Goal: Task Accomplishment & Management: Use online tool/utility

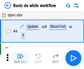
click at [20, 58] on img "button" at bounding box center [20, 56] width 7 height 7
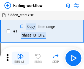
click at [20, 58] on img "button" at bounding box center [20, 56] width 7 height 7
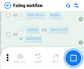
scroll to position [116, 0]
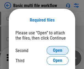
click at [57, 51] on span "Open" at bounding box center [57, 51] width 9 height 4
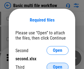
click at [57, 65] on span "Open" at bounding box center [57, 67] width 9 height 4
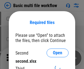
scroll to position [2, 0]
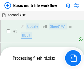
scroll to position [121, 0]
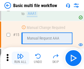
click at [20, 58] on img "button" at bounding box center [20, 56] width 7 height 7
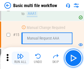
scroll to position [365, 0]
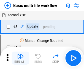
click at [20, 58] on img "button" at bounding box center [20, 56] width 7 height 7
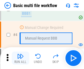
click at [20, 58] on img "button" at bounding box center [20, 56] width 7 height 7
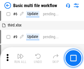
click at [20, 58] on img "button" at bounding box center [20, 56] width 7 height 7
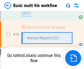
scroll to position [257, 0]
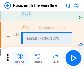
click at [20, 58] on img "button" at bounding box center [20, 56] width 7 height 7
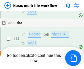
scroll to position [287, 0]
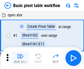
click at [20, 58] on img "button" at bounding box center [20, 56] width 7 height 7
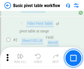
scroll to position [131, 0]
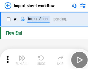
click at [20, 58] on img "button" at bounding box center [21, 56] width 7 height 7
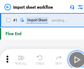
scroll to position [2, 0]
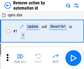
scroll to position [20, 0]
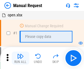
click at [20, 58] on img "button" at bounding box center [20, 56] width 7 height 7
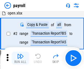
click at [20, 58] on img "button" at bounding box center [20, 56] width 7 height 7
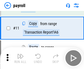
scroll to position [40, 0]
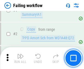
scroll to position [89, 0]
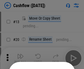
scroll to position [53, 0]
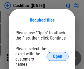
click at [57, 55] on span "Open" at bounding box center [57, 57] width 9 height 4
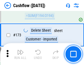
scroll to position [580, 0]
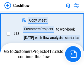
scroll to position [110, 0]
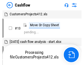
scroll to position [6, 0]
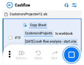
scroll to position [6, 0]
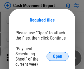
click at [57, 57] on span "Open" at bounding box center [57, 57] width 9 height 4
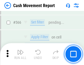
scroll to position [2512, 0]
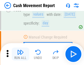
click at [20, 54] on img "button" at bounding box center [20, 52] width 7 height 7
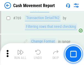
scroll to position [3046, 0]
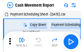
scroll to position [10, 0]
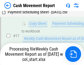
scroll to position [114, 0]
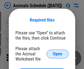
click at [57, 54] on span "Open" at bounding box center [57, 54] width 9 height 4
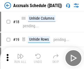
scroll to position [53, 0]
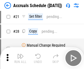
click at [20, 58] on img "button" at bounding box center [20, 56] width 7 height 7
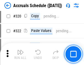
scroll to position [1019, 0]
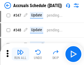
click at [20, 54] on img "button" at bounding box center [20, 52] width 7 height 7
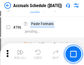
scroll to position [2386, 0]
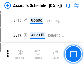
click at [20, 54] on img "button" at bounding box center [20, 52] width 7 height 7
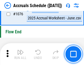
scroll to position [3283, 0]
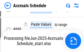
scroll to position [2734, 0]
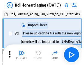
scroll to position [1, 0]
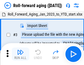
click at [20, 54] on img "button" at bounding box center [20, 52] width 7 height 7
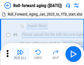
click at [20, 54] on img "button" at bounding box center [20, 52] width 7 height 7
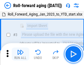
scroll to position [35, 0]
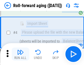
click at [20, 54] on img "button" at bounding box center [20, 52] width 7 height 7
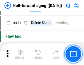
scroll to position [1901, 0]
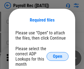
click at [57, 57] on span "Open" at bounding box center [57, 57] width 9 height 4
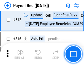
scroll to position [3482, 0]
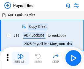
click at [20, 58] on img "button" at bounding box center [20, 56] width 7 height 7
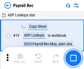
scroll to position [33, 0]
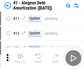
click at [20, 58] on img "button" at bounding box center [20, 56] width 7 height 7
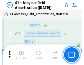
scroll to position [68, 0]
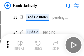
click at [20, 45] on img "button" at bounding box center [20, 42] width 7 height 7
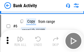
scroll to position [29, 0]
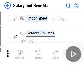
click at [20, 54] on img "button" at bounding box center [20, 52] width 7 height 7
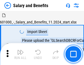
scroll to position [7, 0]
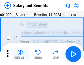
click at [20, 54] on img "button" at bounding box center [20, 52] width 7 height 7
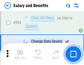
scroll to position [2581, 0]
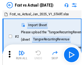
scroll to position [7, 0]
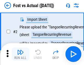
click at [20, 54] on img "button" at bounding box center [20, 52] width 7 height 7
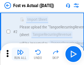
click at [20, 54] on img "button" at bounding box center [20, 52] width 7 height 7
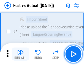
scroll to position [51, 0]
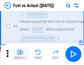
click at [20, 54] on img "button" at bounding box center [20, 52] width 7 height 7
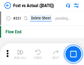
scroll to position [2623, 0]
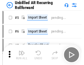
scroll to position [12, 0]
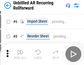
click at [20, 54] on img "button" at bounding box center [20, 52] width 7 height 7
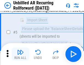
click at [20, 54] on img "button" at bounding box center [20, 52] width 7 height 7
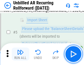
scroll to position [52, 0]
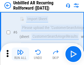
click at [20, 54] on img "button" at bounding box center [20, 52] width 7 height 7
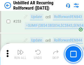
scroll to position [1862, 0]
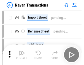
scroll to position [9, 0]
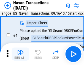
click at [20, 54] on img "button" at bounding box center [20, 52] width 7 height 7
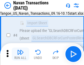
click at [20, 54] on img "button" at bounding box center [20, 52] width 7 height 7
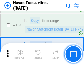
scroll to position [1777, 0]
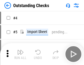
click at [20, 54] on img "button" at bounding box center [20, 52] width 7 height 7
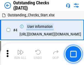
scroll to position [23, 0]
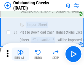
click at [20, 54] on img "button" at bounding box center [20, 52] width 7 height 7
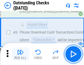
scroll to position [57, 0]
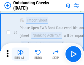
click at [20, 54] on img "button" at bounding box center [20, 52] width 7 height 7
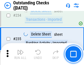
scroll to position [1664, 0]
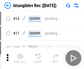
click at [20, 58] on img "button" at bounding box center [20, 56] width 7 height 7
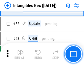
scroll to position [213, 0]
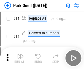
click at [20, 54] on img "button" at bounding box center [20, 56] width 7 height 7
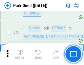
scroll to position [685, 0]
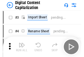
scroll to position [16, 0]
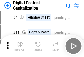
click at [20, 46] on img "button" at bounding box center [20, 44] width 7 height 7
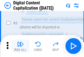
click at [20, 46] on img "button" at bounding box center [20, 44] width 7 height 7
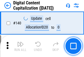
scroll to position [581, 0]
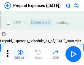
click at [20, 54] on img "button" at bounding box center [20, 52] width 7 height 7
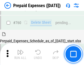
scroll to position [1519, 0]
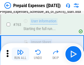
click at [20, 54] on img "button" at bounding box center [20, 52] width 7 height 7
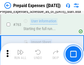
scroll to position [1551, 0]
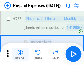
click at [20, 54] on img "button" at bounding box center [20, 52] width 7 height 7
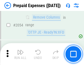
scroll to position [5729, 0]
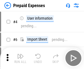
click at [20, 58] on img "button" at bounding box center [20, 56] width 7 height 7
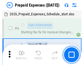
scroll to position [24, 0]
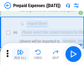
click at [20, 54] on img "button" at bounding box center [20, 52] width 7 height 7
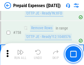
scroll to position [1953, 0]
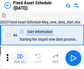
click at [20, 58] on img "button" at bounding box center [20, 56] width 7 height 7
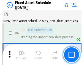
scroll to position [30, 0]
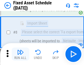
click at [20, 54] on img "button" at bounding box center [20, 52] width 7 height 7
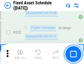
scroll to position [1905, 0]
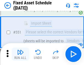
click at [20, 54] on img "button" at bounding box center [20, 52] width 7 height 7
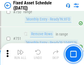
scroll to position [2672, 0]
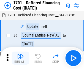
click at [20, 58] on img "button" at bounding box center [20, 56] width 7 height 7
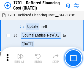
scroll to position [66, 0]
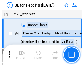
scroll to position [1, 0]
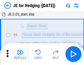
click at [20, 54] on img "button" at bounding box center [20, 52] width 7 height 7
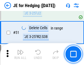
scroll to position [355, 0]
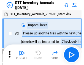
scroll to position [1, 0]
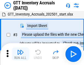
click at [20, 54] on img "button" at bounding box center [20, 52] width 7 height 7
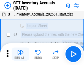
click at [20, 54] on img "button" at bounding box center [20, 52] width 7 height 7
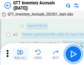
scroll to position [35, 0]
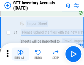
click at [20, 54] on img "button" at bounding box center [20, 52] width 7 height 7
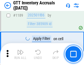
scroll to position [4476, 0]
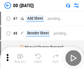
click at [20, 58] on img "button" at bounding box center [20, 56] width 7 height 7
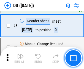
scroll to position [53, 0]
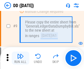
click at [20, 58] on img "button" at bounding box center [20, 56] width 7 height 7
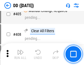
scroll to position [2452, 0]
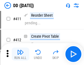
click at [20, 54] on img "button" at bounding box center [20, 52] width 7 height 7
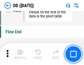
scroll to position [2623, 0]
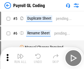
click at [20, 58] on img "button" at bounding box center [20, 56] width 7 height 7
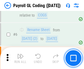
scroll to position [66, 0]
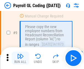
click at [20, 58] on img "button" at bounding box center [20, 56] width 7 height 7
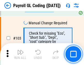
scroll to position [1286, 0]
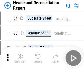
click at [20, 58] on img "button" at bounding box center [20, 56] width 7 height 7
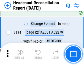
scroll to position [659, 0]
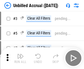
click at [20, 58] on img "button" at bounding box center [20, 56] width 7 height 7
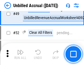
scroll to position [497, 0]
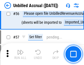
click at [20, 54] on img "button" at bounding box center [20, 52] width 7 height 7
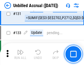
scroll to position [1633, 0]
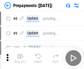
click at [20, 58] on img "button" at bounding box center [20, 56] width 7 height 7
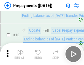
scroll to position [34, 0]
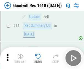
scroll to position [94, 0]
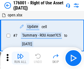
click at [20, 58] on img "button" at bounding box center [20, 56] width 7 height 7
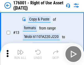
scroll to position [35, 0]
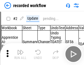
click at [20, 54] on img "button" at bounding box center [20, 52] width 7 height 7
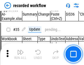
scroll to position [1713, 0]
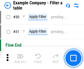
scroll to position [502, 0]
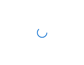
scroll to position [8, 0]
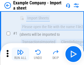
click at [20, 54] on img "button" at bounding box center [20, 52] width 7 height 7
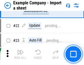
scroll to position [121, 0]
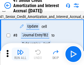
click at [20, 54] on img "button" at bounding box center [20, 52] width 7 height 7
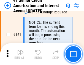
click at [20, 54] on img "button" at bounding box center [20, 52] width 7 height 7
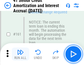
scroll to position [586, 0]
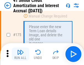
click at [20, 54] on img "button" at bounding box center [20, 52] width 7 height 7
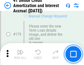
scroll to position [642, 0]
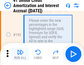
click at [20, 54] on img "button" at bounding box center [20, 52] width 7 height 7
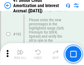
scroll to position [699, 0]
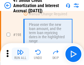
click at [20, 54] on img "button" at bounding box center [20, 52] width 7 height 7
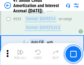
scroll to position [1400, 0]
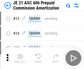
click at [20, 54] on img "button" at bounding box center [20, 56] width 7 height 7
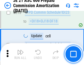
scroll to position [1023, 0]
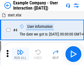
click at [20, 54] on img "button" at bounding box center [20, 52] width 7 height 7
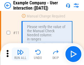
click at [20, 54] on img "button" at bounding box center [20, 52] width 7 height 7
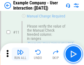
scroll to position [119, 0]
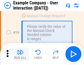
click at [20, 54] on img "button" at bounding box center [20, 52] width 7 height 7
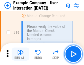
click at [20, 54] on img "button" at bounding box center [20, 52] width 7 height 7
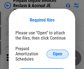
click at [57, 54] on span "Open" at bounding box center [57, 54] width 9 height 4
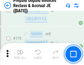
scroll to position [740, 0]
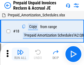
click at [20, 54] on img "button" at bounding box center [20, 52] width 7 height 7
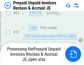
scroll to position [421, 0]
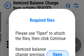
click at [57, 52] on span "Open" at bounding box center [57, 54] width 9 height 4
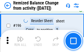
scroll to position [1055, 0]
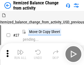
scroll to position [8, 0]
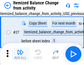
click at [20, 54] on img "button" at bounding box center [20, 52] width 7 height 7
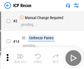
scroll to position [2, 0]
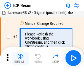
click at [20, 58] on img "button" at bounding box center [20, 56] width 7 height 7
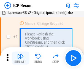
click at [20, 58] on img "button" at bounding box center [20, 56] width 7 height 7
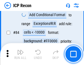
scroll to position [537, 0]
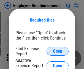
click at [57, 52] on span "Open" at bounding box center [57, 51] width 9 height 4
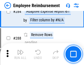
scroll to position [1490, 0]
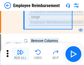
click at [20, 54] on img "button" at bounding box center [20, 52] width 7 height 7
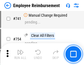
scroll to position [3845, 0]
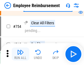
click at [20, 54] on img "button" at bounding box center [20, 52] width 7 height 7
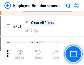
click at [20, 54] on img "button" at bounding box center [20, 52] width 7 height 7
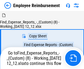
scroll to position [19, 0]
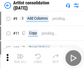
click at [20, 58] on img "button" at bounding box center [20, 56] width 7 height 7
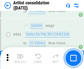
scroll to position [2400, 0]
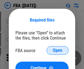
click at [57, 51] on span "Open" at bounding box center [57, 51] width 9 height 4
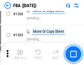
scroll to position [5886, 0]
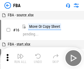
scroll to position [5, 0]
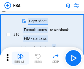
click at [20, 58] on img "button" at bounding box center [20, 56] width 7 height 7
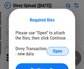
click at [57, 52] on span "Open" at bounding box center [57, 51] width 9 height 4
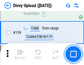
scroll to position [568, 0]
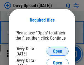
click at [57, 52] on span "Open" at bounding box center [57, 51] width 9 height 4
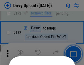
scroll to position [615, 0]
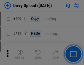
scroll to position [931, 0]
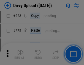
scroll to position [1094, 0]
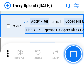
scroll to position [3749, 0]
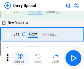
click at [20, 58] on img "button" at bounding box center [20, 56] width 7 height 7
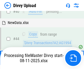
scroll to position [60, 0]
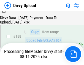
scroll to position [645, 0]
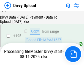
scroll to position [766, 0]
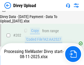
scroll to position [887, 0]
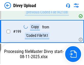
scroll to position [855, 0]
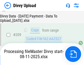
scroll to position [1008, 0]
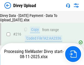
scroll to position [1133, 0]
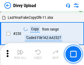
scroll to position [1360, 0]
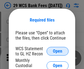
click at [57, 52] on span "Open" at bounding box center [57, 51] width 9 height 4
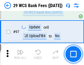
scroll to position [534, 0]
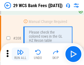
click at [20, 54] on img "button" at bounding box center [20, 52] width 7 height 7
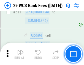
scroll to position [2758, 0]
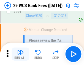
click at [20, 54] on img "button" at bounding box center [20, 52] width 7 height 7
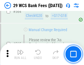
scroll to position [2964, 0]
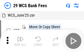
scroll to position [10, 0]
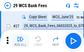
click at [20, 41] on img "button" at bounding box center [20, 38] width 7 height 7
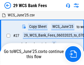
scroll to position [3, 0]
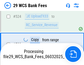
scroll to position [2926, 0]
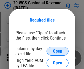
click at [57, 52] on span "Open" at bounding box center [57, 51] width 9 height 4
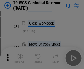
scroll to position [118, 0]
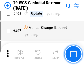
scroll to position [2539, 0]
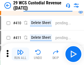
click at [20, 54] on img "button" at bounding box center [20, 52] width 7 height 7
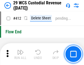
scroll to position [2617, 0]
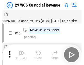
scroll to position [13, 0]
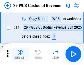
click at [20, 54] on img "button" at bounding box center [20, 52] width 7 height 7
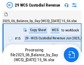
scroll to position [10, 0]
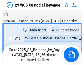
scroll to position [10, 0]
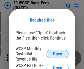
click at [57, 54] on span "Open" at bounding box center [57, 54] width 9 height 4
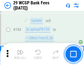
scroll to position [2762, 0]
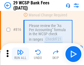
click at [20, 54] on img "button" at bounding box center [20, 52] width 7 height 7
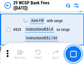
scroll to position [3409, 0]
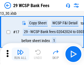
click at [20, 54] on img "button" at bounding box center [20, 52] width 7 height 7
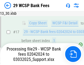
scroll to position [96, 0]
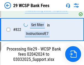
scroll to position [3370, 0]
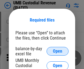
click at [57, 52] on span "Open" at bounding box center [57, 51] width 9 height 4
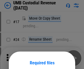
scroll to position [43, 0]
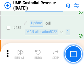
scroll to position [2868, 0]
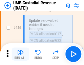
click at [20, 54] on img "button" at bounding box center [20, 52] width 7 height 7
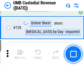
scroll to position [3381, 0]
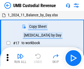
scroll to position [4, 0]
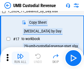
click at [20, 58] on img "button" at bounding box center [20, 56] width 7 height 7
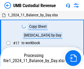
scroll to position [4, 0]
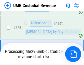
scroll to position [3368, 0]
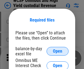
click at [57, 52] on span "Open" at bounding box center [57, 51] width 9 height 4
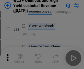
scroll to position [125, 0]
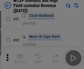
scroll to position [239, 0]
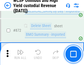
scroll to position [4639, 0]
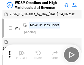
scroll to position [3, 0]
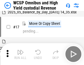
click at [20, 54] on img "button" at bounding box center [20, 52] width 7 height 7
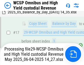
scroll to position [114, 0]
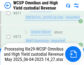
scroll to position [4626, 0]
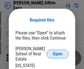
click at [57, 52] on span "Open" at bounding box center [57, 54] width 9 height 4
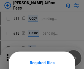
scroll to position [43, 0]
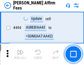
scroll to position [1490, 0]
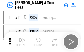
scroll to position [5, 0]
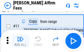
click at [20, 41] on img "button" at bounding box center [20, 38] width 7 height 7
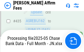
scroll to position [1446, 0]
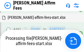
scroll to position [1497, 0]
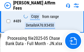
scroll to position [1497, 0]
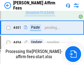
scroll to position [1462, 0]
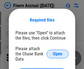
click at [57, 52] on span "Open" at bounding box center [57, 54] width 9 height 4
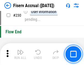
scroll to position [1737, 0]
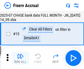
click at [20, 58] on img "button" at bounding box center [20, 56] width 7 height 7
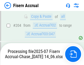
scroll to position [1585, 0]
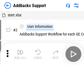
click at [20, 54] on img "button" at bounding box center [20, 52] width 7 height 7
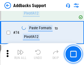
scroll to position [399, 0]
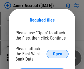
click at [57, 54] on span "Open" at bounding box center [57, 54] width 9 height 4
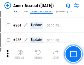
scroll to position [1427, 0]
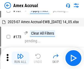
click at [20, 58] on img "button" at bounding box center [20, 56] width 7 height 7
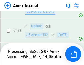
scroll to position [1494, 0]
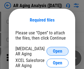
click at [57, 51] on span "Open" at bounding box center [57, 51] width 9 height 4
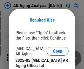
scroll to position [165, 0]
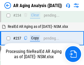
scroll to position [850, 0]
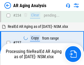
scroll to position [866, 0]
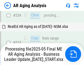
scroll to position [843, 0]
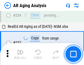
scroll to position [843, 0]
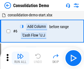
click at [20, 58] on img "button" at bounding box center [20, 56] width 7 height 7
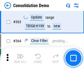
scroll to position [1837, 0]
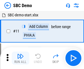
click at [20, 58] on img "button" at bounding box center [20, 56] width 7 height 7
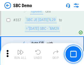
scroll to position [1442, 0]
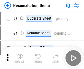
click at [20, 58] on img "button" at bounding box center [20, 56] width 7 height 7
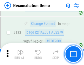
scroll to position [651, 0]
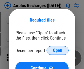
click at [57, 51] on span "Open" at bounding box center [57, 51] width 9 height 4
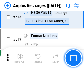
scroll to position [2358, 0]
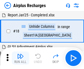
click at [20, 58] on img "button" at bounding box center [20, 56] width 7 height 7
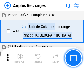
scroll to position [24, 0]
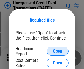
click at [57, 52] on span "Open" at bounding box center [57, 51] width 9 height 4
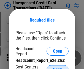
click at [57, 68] on span "Open" at bounding box center [57, 70] width 9 height 4
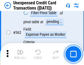
scroll to position [1409, 0]
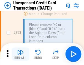
click at [20, 54] on img "button" at bounding box center [20, 52] width 7 height 7
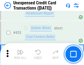
scroll to position [1869, 0]
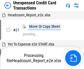
scroll to position [8, 0]
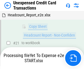
scroll to position [117, 0]
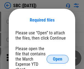
click at [57, 59] on span "Open" at bounding box center [57, 59] width 9 height 4
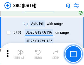
scroll to position [1071, 0]
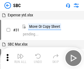
scroll to position [5, 0]
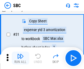
click at [20, 58] on img "button" at bounding box center [20, 56] width 7 height 7
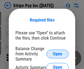
click at [57, 54] on span "Open" at bounding box center [57, 54] width 9 height 4
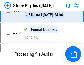
scroll to position [2886, 0]
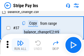
click at [20, 45] on img "button" at bounding box center [20, 42] width 7 height 7
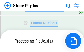
scroll to position [2874, 0]
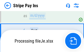
scroll to position [2874, 0]
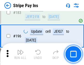
scroll to position [742, 0]
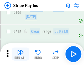
click at [20, 54] on img "button" at bounding box center [20, 52] width 7 height 7
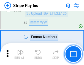
scroll to position [2867, 0]
